Goal: Information Seeking & Learning: Find specific fact

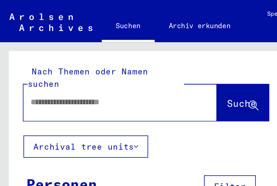
type input "**********"
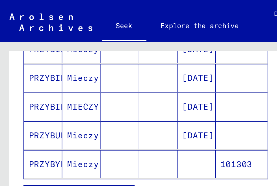
scroll to position [93, 0]
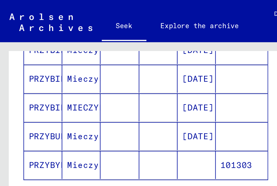
click at [120, 56] on mat-cell at bounding box center [116, 52] width 25 height 14
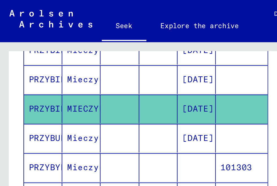
click at [40, 55] on mat-cell "MIECZYLSAW" at bounding box center [39, 52] width 18 height 14
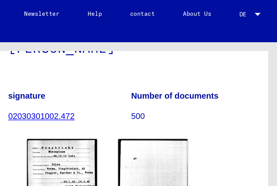
scroll to position [115, 0]
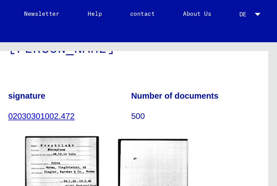
click at [176, 66] on img at bounding box center [173, 88] width 35 height 45
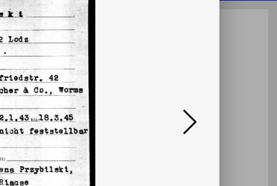
scroll to position [0, 0]
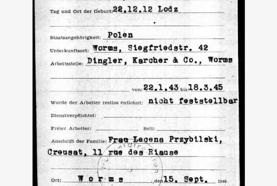
click at [139, 12] on icon at bounding box center [138, 8] width 6 height 7
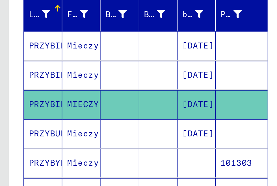
scroll to position [60, 0]
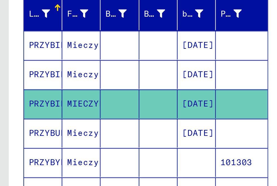
click at [66, 71] on mat-cell at bounding box center [57, 70] width 18 height 14
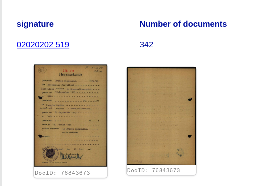
click at [171, 87] on img at bounding box center [173, 90] width 35 height 49
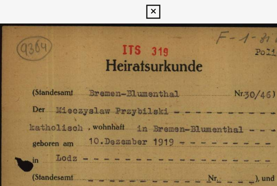
click at [139, 8] on icon at bounding box center [138, 5] width 6 height 7
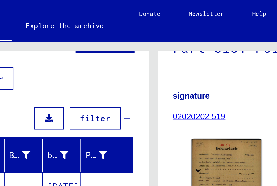
click at [77, 83] on mat-cell at bounding box center [76, 90] width 18 height 14
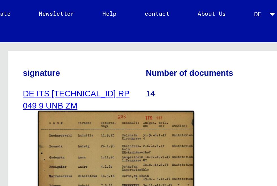
click at [207, 58] on img at bounding box center [192, 106] width 75 height 106
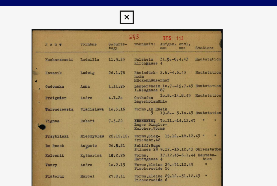
click at [137, 11] on icon at bounding box center [138, 8] width 6 height 7
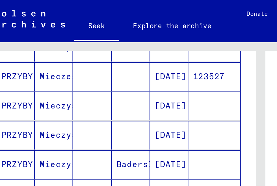
scroll to position [165, 0]
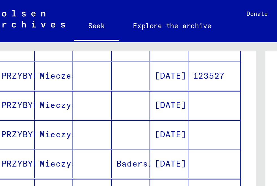
click at [100, 72] on mat-cell "[DATE]" at bounding box center [94, 79] width 18 height 14
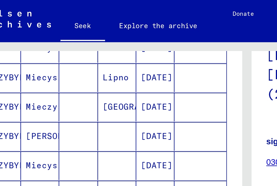
scroll to position [244, 0]
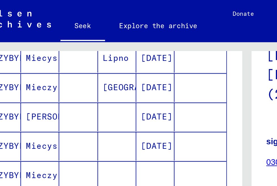
click at [68, 92] on mat-cell at bounding box center [76, 99] width 18 height 14
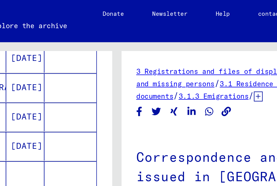
scroll to position [41, 0]
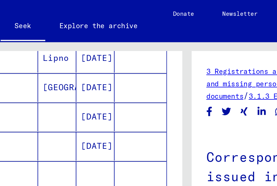
click at [94, 110] on font "[DATE]" at bounding box center [94, 112] width 15 height 5
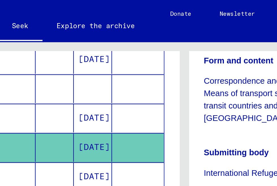
scroll to position [284, 0]
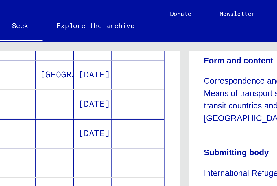
click at [95, 90] on font "[DATE]" at bounding box center [94, 92] width 15 height 5
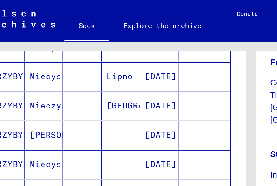
click at [96, 86] on mat-cell at bounding box center [94, 93] width 18 height 14
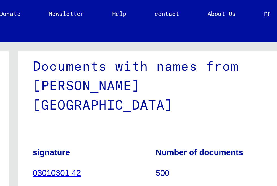
click at [174, 94] on img at bounding box center [174, 105] width 34 height 23
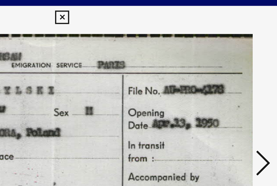
click at [139, 10] on icon at bounding box center [138, 8] width 6 height 7
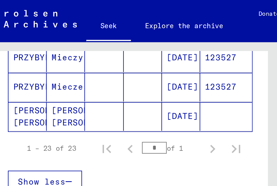
scroll to position [68, 0]
